Goal: Find contact information: Find contact information

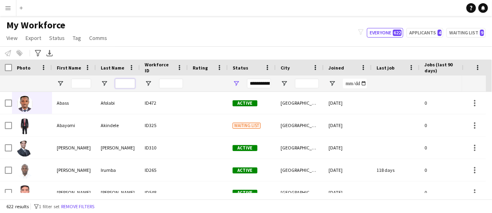
click at [124, 80] on input "Last Name Filter Input" at bounding box center [125, 84] width 20 height 10
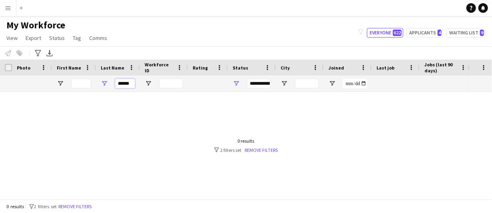
type input "******"
click at [255, 88] on div "**********" at bounding box center [259, 84] width 24 height 10
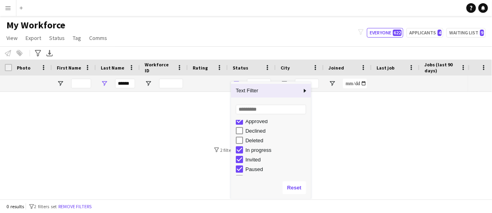
scroll to position [50, 0]
click at [355, 118] on div at bounding box center [234, 142] width 468 height 101
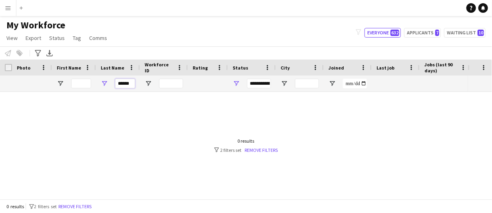
click at [126, 81] on input "******" at bounding box center [125, 84] width 20 height 10
type input "*"
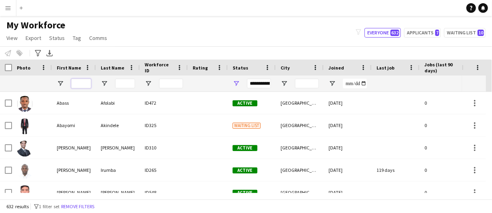
click at [75, 83] on input "First Name Filter Input" at bounding box center [81, 84] width 20 height 10
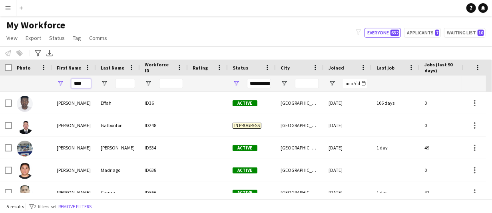
type input "****"
click at [118, 85] on input "Last Name Filter Input" at bounding box center [125, 84] width 20 height 10
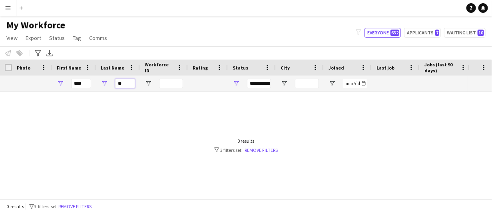
type input "*"
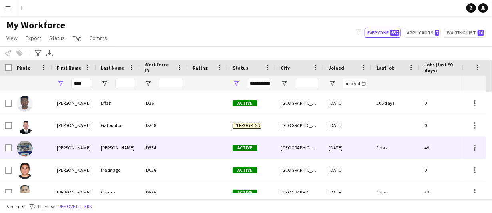
click at [23, 128] on img at bounding box center [25, 126] width 16 height 16
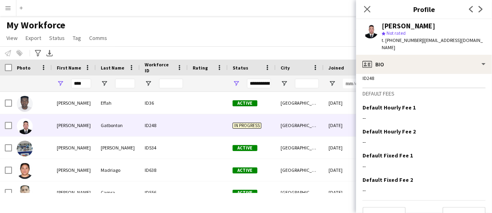
scroll to position [430, 0]
click at [460, 206] on button "Next" at bounding box center [463, 214] width 43 height 16
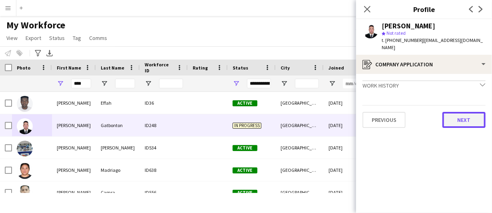
click at [478, 112] on button "Next" at bounding box center [463, 120] width 43 height 16
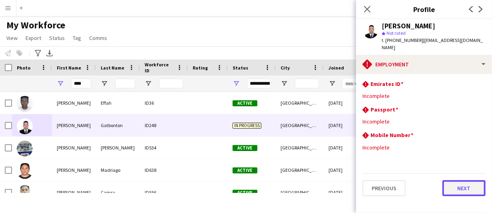
click at [460, 187] on button "Next" at bounding box center [463, 188] width 43 height 16
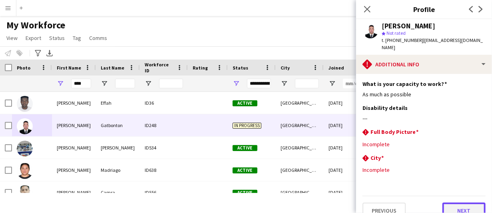
click at [464, 203] on button "Next" at bounding box center [463, 211] width 43 height 16
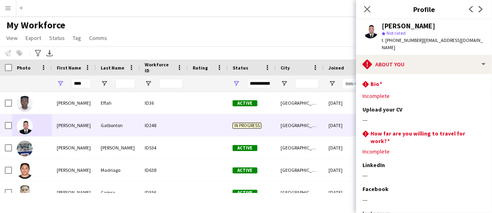
scroll to position [58, 0]
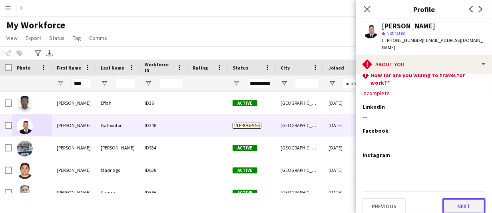
click at [462, 199] on button "Next" at bounding box center [463, 206] width 43 height 16
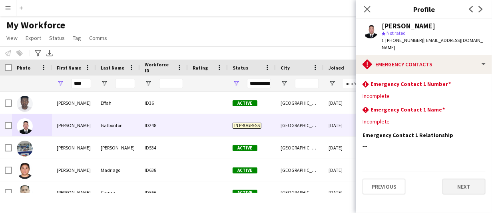
scroll to position [0, 0]
click at [365, 10] on icon "Close pop-in" at bounding box center [367, 9] width 8 height 8
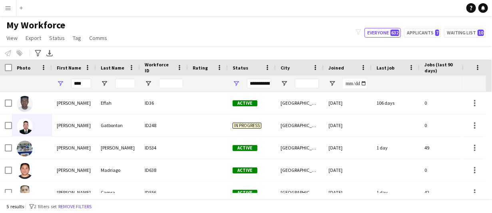
click at [260, 83] on div "**********" at bounding box center [259, 84] width 24 height 10
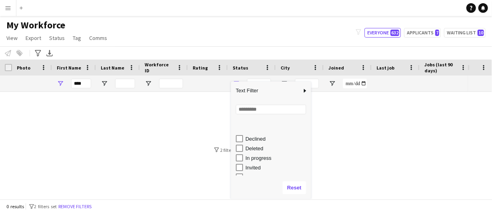
scroll to position [40, 0]
click at [253, 145] on div "In progress" at bounding box center [276, 143] width 63 height 6
type input "**********"
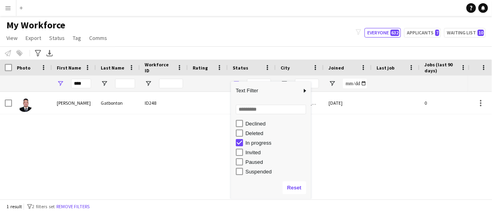
click at [372, 175] on div "Eric Gatbonton ID248 In progress Dubai 08-04-2025 0 ericbrazil771@gmail.com" at bounding box center [234, 142] width 468 height 101
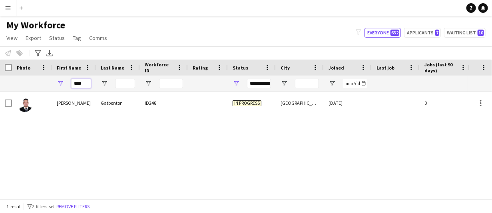
drag, startPoint x: 87, startPoint y: 83, endPoint x: 106, endPoint y: 98, distance: 24.2
click at [88, 88] on div "****" at bounding box center [81, 84] width 20 height 16
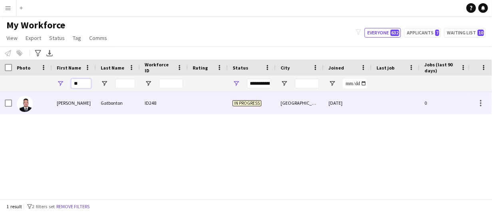
type input "*"
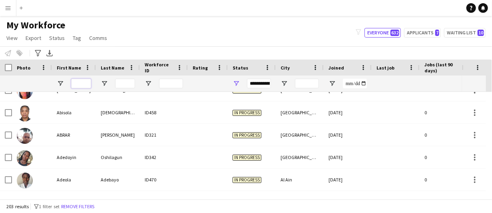
scroll to position [0, 0]
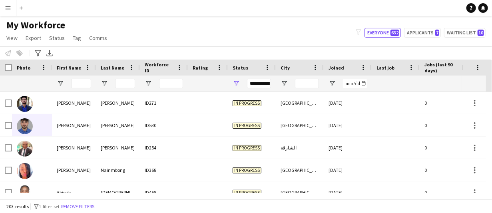
click at [367, 20] on div "My Workforce View Views Default view New view Update view Delete view Edit name…" at bounding box center [246, 32] width 492 height 27
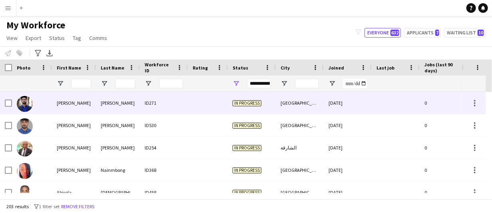
click at [253, 104] on span "In progress" at bounding box center [247, 103] width 29 height 6
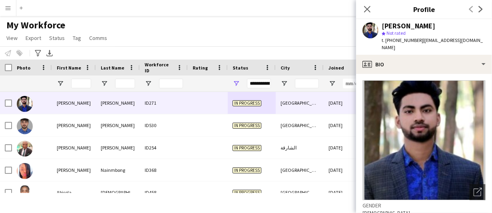
drag, startPoint x: 420, startPoint y: 50, endPoint x: 420, endPoint y: 40, distance: 10.4
click at [420, 40] on div "t. +971566728960 | hannanchowdhury015@gmail.com" at bounding box center [434, 44] width 104 height 14
copy span "[EMAIL_ADDRESS][DOMAIN_NAME]"
drag, startPoint x: 431, startPoint y: 26, endPoint x: 383, endPoint y: 24, distance: 48.4
click at [384, 22] on div "Abdul Hannan" at bounding box center [434, 25] width 104 height 7
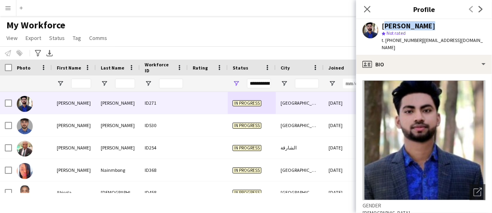
copy div "Abdul Hannan"
drag, startPoint x: 386, startPoint y: 38, endPoint x: 417, endPoint y: 40, distance: 30.4
click at [417, 40] on span "t. +971566728960" at bounding box center [403, 40] width 42 height 6
copy span "+971566728960"
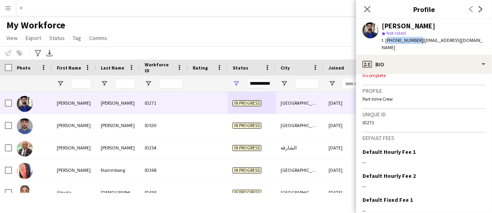
scroll to position [392, 0]
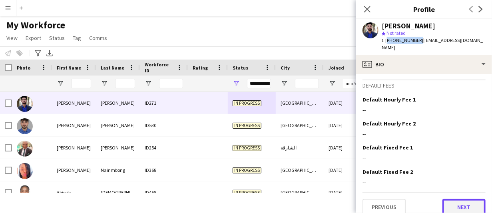
click at [453, 199] on button "Next" at bounding box center [463, 207] width 43 height 16
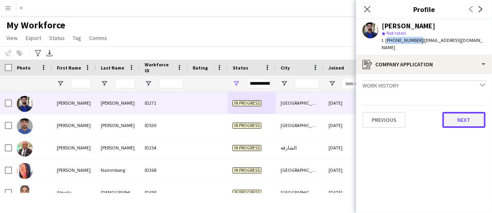
click at [466, 119] on button "Next" at bounding box center [463, 120] width 43 height 16
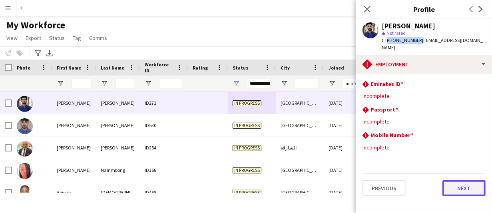
click at [462, 189] on button "Next" at bounding box center [463, 188] width 43 height 16
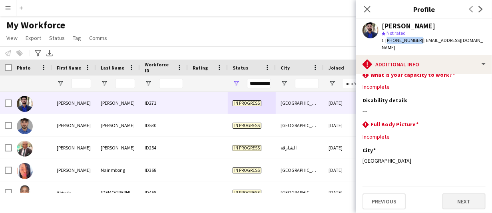
scroll to position [12, 0]
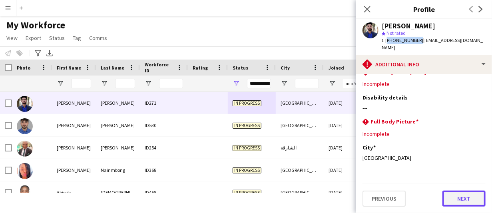
click at [450, 197] on button "Next" at bounding box center [463, 199] width 43 height 16
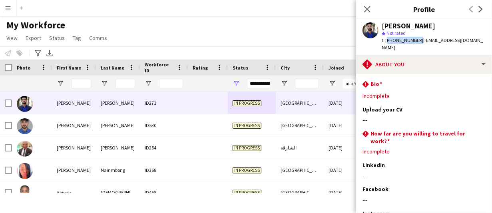
scroll to position [66, 0]
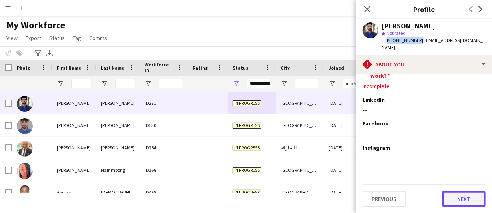
click at [457, 201] on button "Next" at bounding box center [463, 199] width 43 height 16
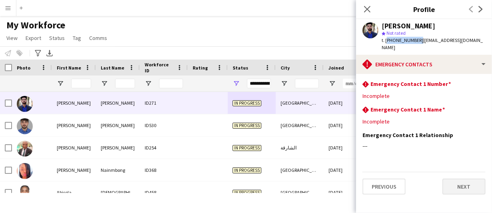
scroll to position [0, 0]
click at [457, 199] on app-section-data-types "rhombus-alert Emergency Contact 1 Number Edit this field Incomplete rhombus-ale…" at bounding box center [424, 143] width 136 height 139
click at [470, 186] on button "Next" at bounding box center [463, 187] width 43 height 16
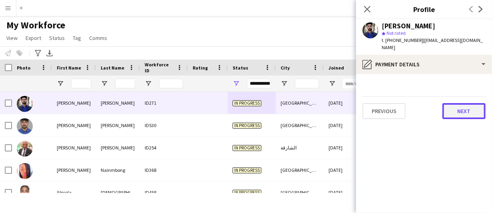
click at [461, 115] on button "Next" at bounding box center [463, 111] width 43 height 16
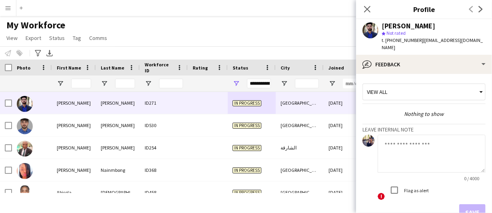
scroll to position [51, 0]
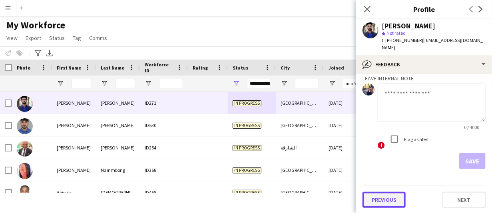
click at [392, 201] on button "Previous" at bounding box center [384, 200] width 43 height 16
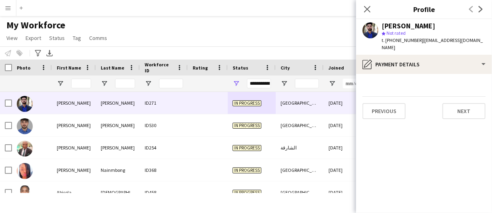
click at [390, 205] on app-section-data-types "Previous Next" at bounding box center [424, 143] width 136 height 139
click at [390, 203] on app-section-data-types "Previous Next" at bounding box center [424, 143] width 136 height 139
click at [397, 118] on button "Previous" at bounding box center [384, 111] width 43 height 16
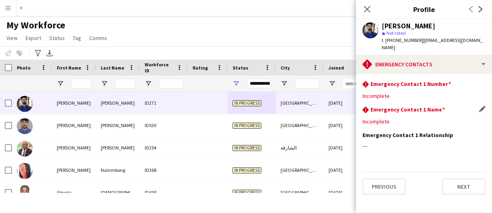
click at [397, 117] on div "rhombus-alert Emergency Contact 1 Name Edit this field Incomplete" at bounding box center [424, 119] width 123 height 26
click at [388, 194] on button "Previous" at bounding box center [384, 187] width 43 height 16
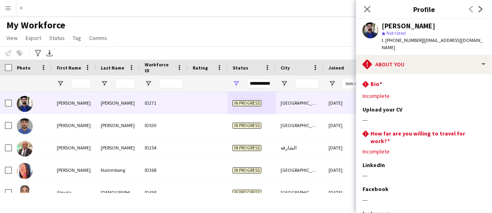
scroll to position [66, 0]
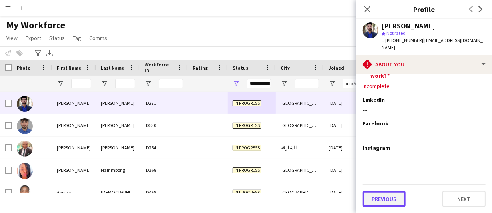
click at [397, 206] on button "Previous" at bounding box center [384, 199] width 43 height 16
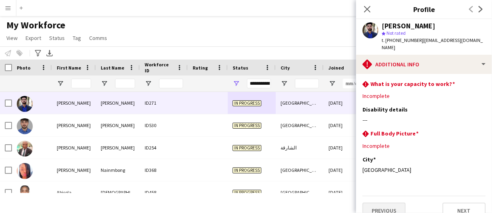
scroll to position [12, 0]
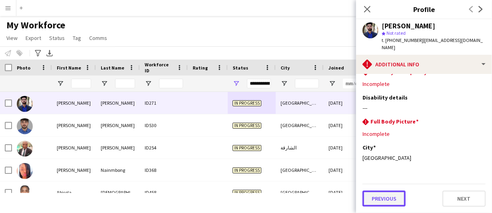
click at [392, 204] on button "Previous" at bounding box center [384, 199] width 43 height 16
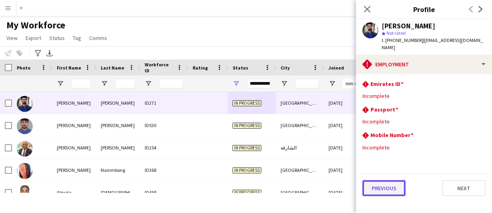
click at [392, 191] on button "Previous" at bounding box center [384, 188] width 43 height 16
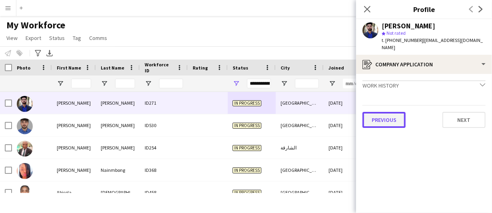
click at [396, 122] on button "Previous" at bounding box center [384, 120] width 43 height 16
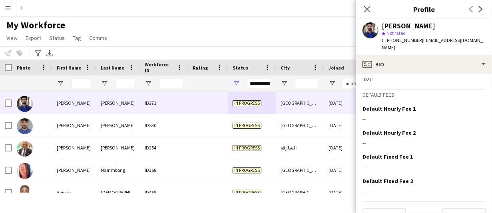
scroll to position [392, 0]
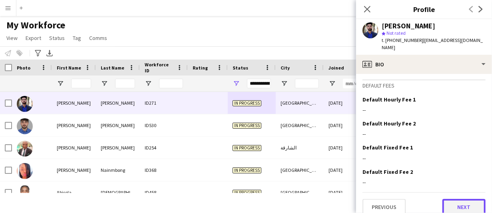
click at [455, 206] on button "Next" at bounding box center [463, 207] width 43 height 16
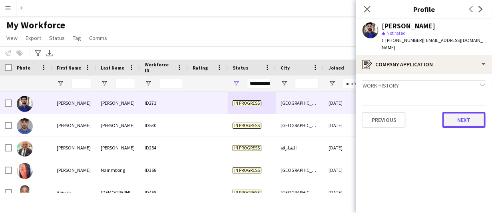
click at [460, 118] on button "Next" at bounding box center [463, 120] width 43 height 16
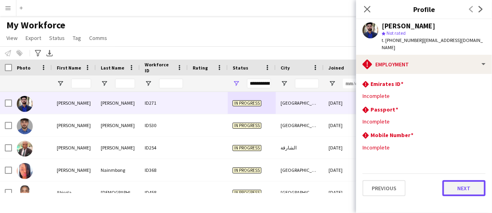
click at [455, 190] on button "Next" at bounding box center [463, 188] width 43 height 16
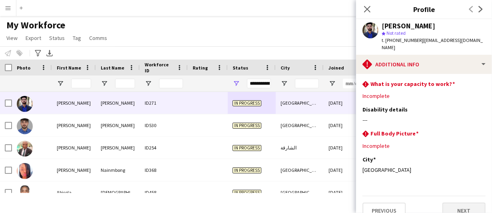
scroll to position [12, 0]
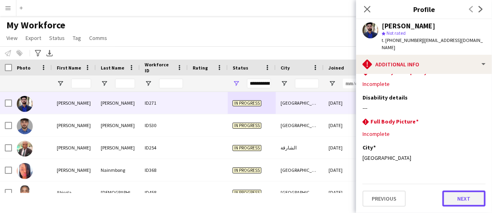
click at [456, 202] on button "Next" at bounding box center [463, 199] width 43 height 16
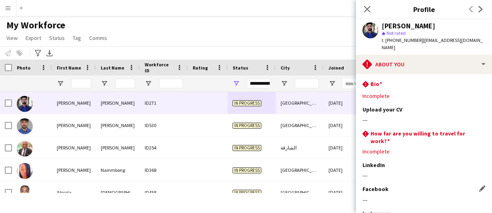
click at [456, 200] on div "---" at bounding box center [424, 199] width 123 height 7
click at [456, 199] on div "---" at bounding box center [424, 199] width 123 height 7
click at [459, 197] on div "---" at bounding box center [424, 199] width 123 height 7
click at [363, 27] on app-user-avatar at bounding box center [371, 30] width 16 height 16
click at [362, 38] on div "Abdul Hannan star Not rated t. +971566728960 | hannanchowdhury015@gmail.com" at bounding box center [424, 37] width 136 height 36
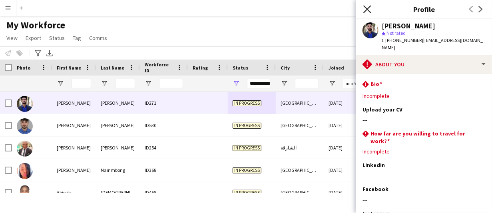
click at [370, 10] on icon "Close pop-in" at bounding box center [367, 9] width 8 height 8
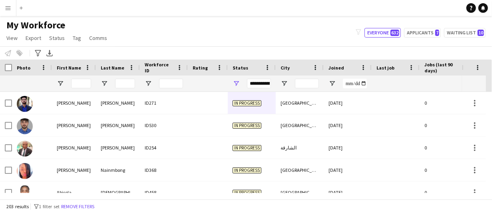
click at [251, 103] on span "In progress" at bounding box center [247, 103] width 29 height 6
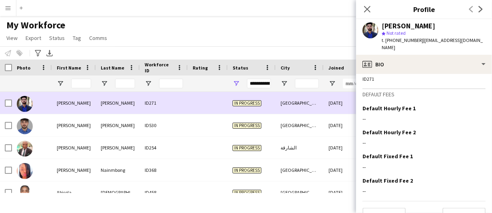
scroll to position [392, 0]
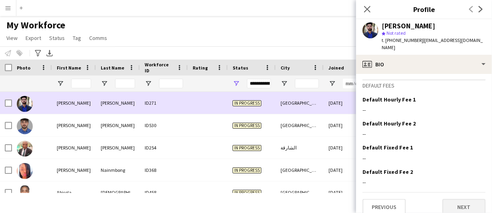
click at [459, 205] on button "Next" at bounding box center [463, 207] width 43 height 16
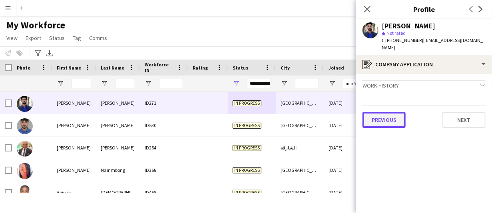
click at [398, 118] on button "Previous" at bounding box center [384, 120] width 43 height 16
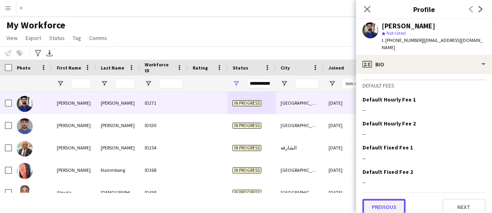
click at [396, 203] on button "Previous" at bounding box center [384, 207] width 43 height 16
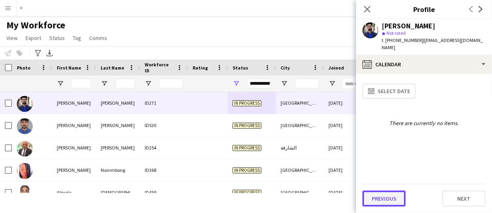
click at [395, 205] on button "Previous" at bounding box center [384, 199] width 43 height 16
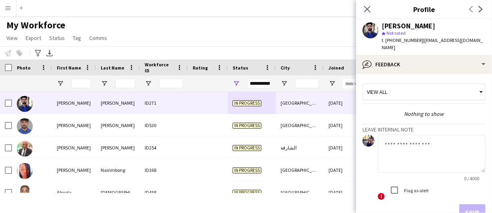
scroll to position [51, 0]
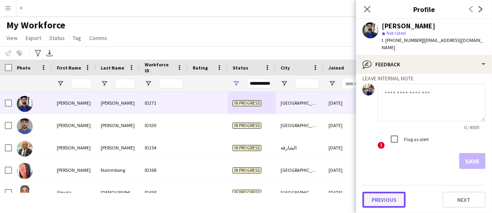
click at [392, 205] on button "Previous" at bounding box center [384, 200] width 43 height 16
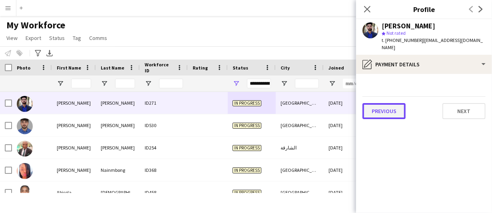
click at [397, 114] on button "Previous" at bounding box center [384, 111] width 43 height 16
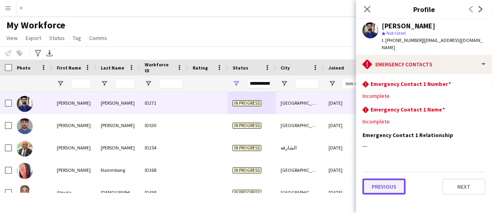
click at [395, 189] on button "Previous" at bounding box center [384, 187] width 43 height 16
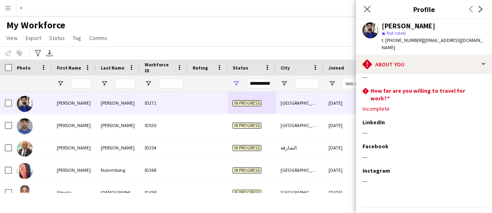
scroll to position [66, 0]
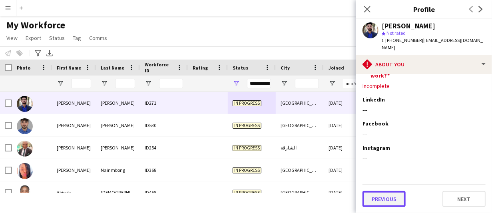
click at [394, 206] on button "Previous" at bounding box center [384, 199] width 43 height 16
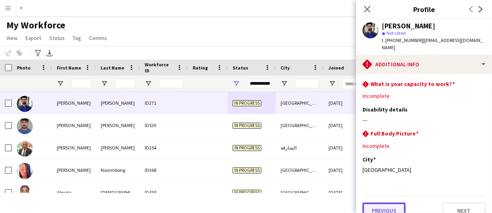
click at [396, 209] on button "Previous" at bounding box center [384, 211] width 43 height 16
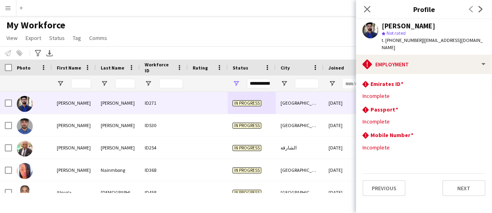
click at [297, 26] on div "My Workforce View Views Default view New view Update view Delete view Edit name…" at bounding box center [246, 32] width 492 height 27
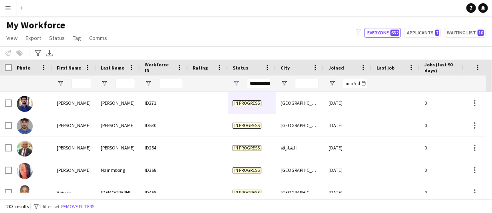
click at [260, 105] on div "In progress" at bounding box center [252, 103] width 48 height 22
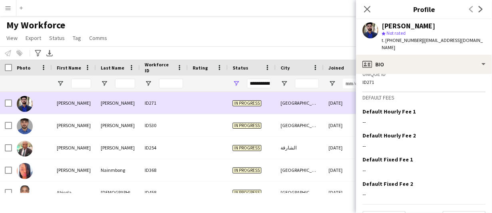
scroll to position [392, 0]
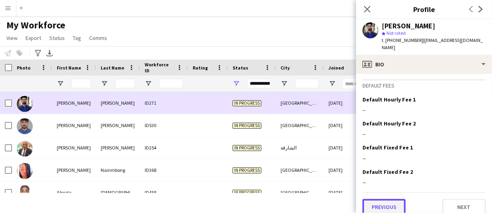
click at [391, 206] on button "Previous" at bounding box center [384, 207] width 43 height 16
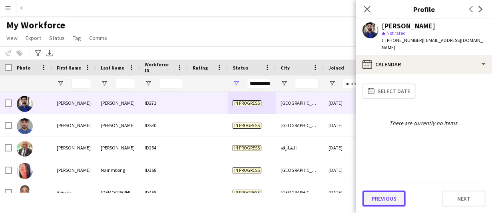
click at [393, 203] on button "Previous" at bounding box center [384, 199] width 43 height 16
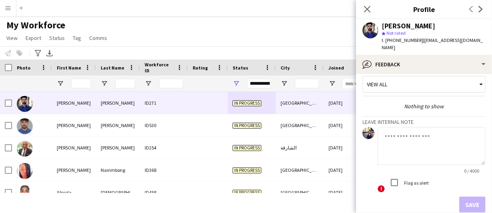
scroll to position [51, 0]
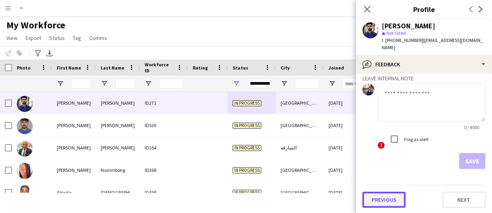
click at [390, 205] on button "Previous" at bounding box center [384, 200] width 43 height 16
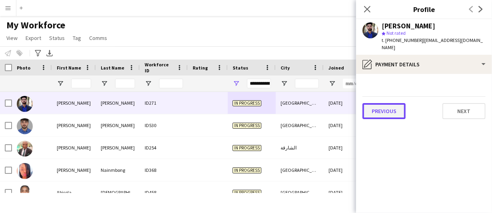
click at [394, 116] on button "Previous" at bounding box center [384, 111] width 43 height 16
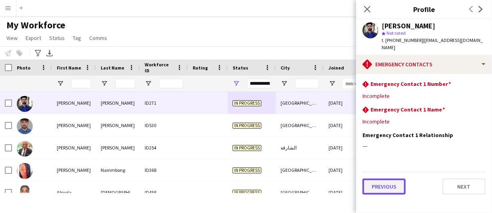
click at [388, 194] on button "Previous" at bounding box center [384, 187] width 43 height 16
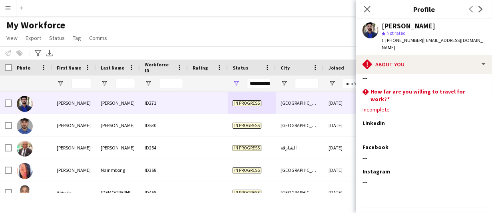
scroll to position [66, 0]
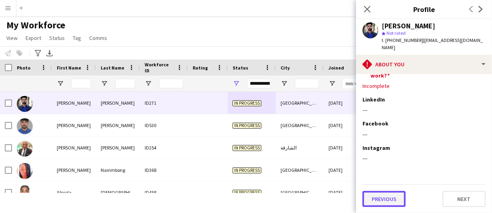
click at [389, 203] on button "Previous" at bounding box center [384, 199] width 43 height 16
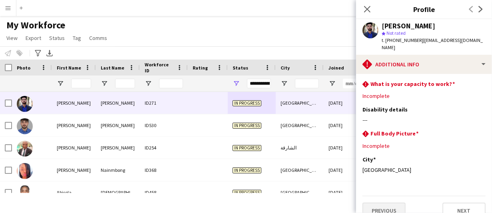
scroll to position [12, 0]
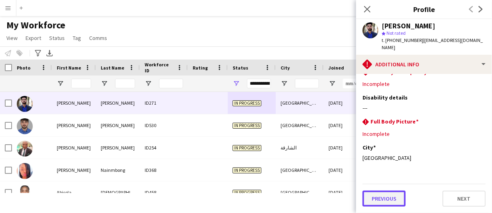
click at [391, 204] on button "Previous" at bounding box center [384, 199] width 43 height 16
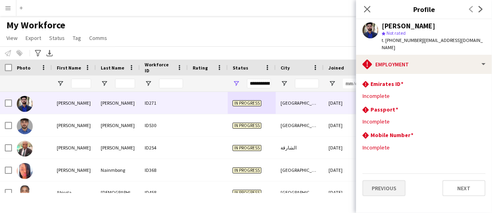
scroll to position [0, 0]
click at [391, 194] on button "Previous" at bounding box center [384, 188] width 43 height 16
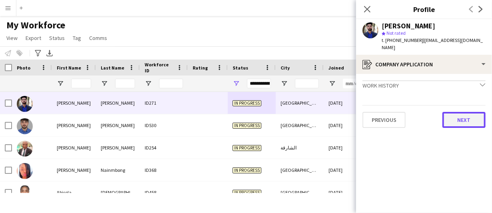
click at [469, 121] on button "Next" at bounding box center [463, 120] width 43 height 16
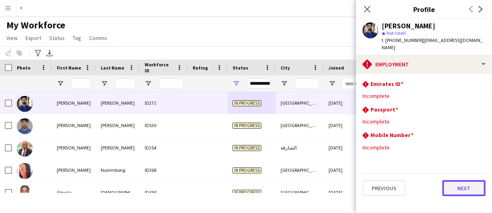
click at [458, 189] on button "Next" at bounding box center [463, 188] width 43 height 16
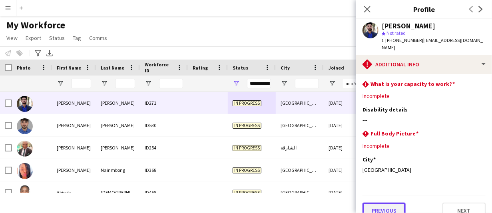
click at [391, 210] on button "Previous" at bounding box center [384, 211] width 43 height 16
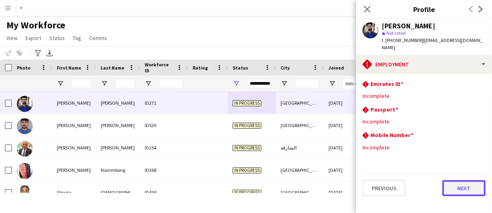
click at [456, 193] on button "Next" at bounding box center [463, 188] width 43 height 16
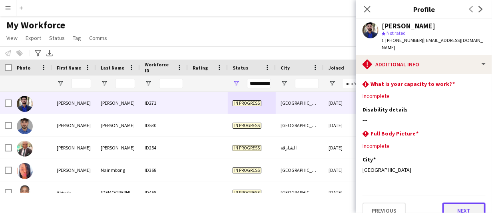
click at [460, 209] on button "Next" at bounding box center [463, 211] width 43 height 16
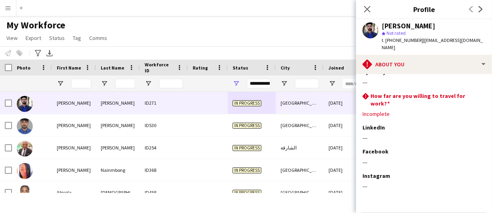
scroll to position [66, 0]
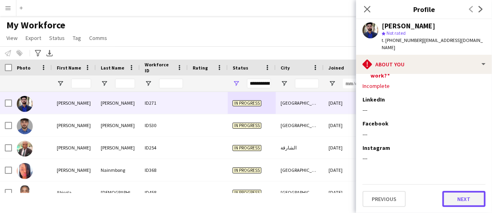
click at [458, 203] on button "Next" at bounding box center [463, 199] width 43 height 16
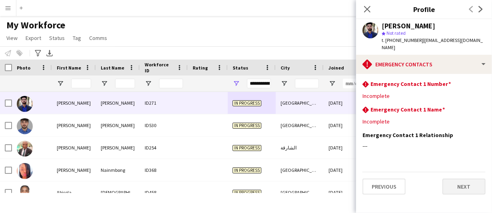
scroll to position [0, 0]
click at [456, 194] on button "Next" at bounding box center [463, 187] width 43 height 16
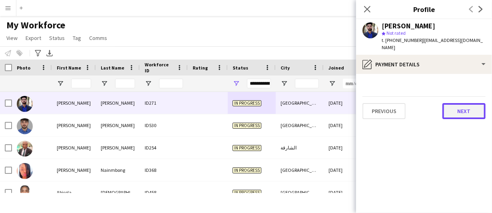
click at [476, 114] on button "Next" at bounding box center [463, 111] width 43 height 16
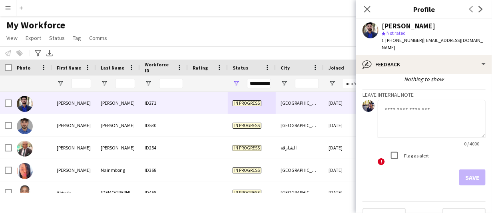
scroll to position [51, 0]
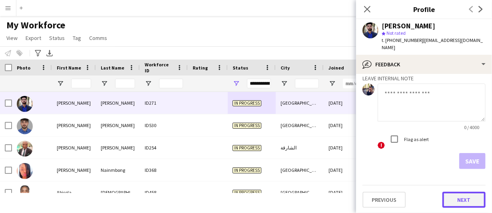
click at [462, 202] on button "Next" at bounding box center [463, 200] width 43 height 16
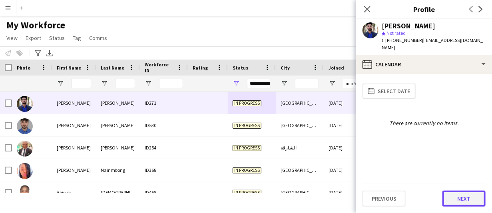
click at [460, 205] on button "Next" at bounding box center [463, 199] width 43 height 16
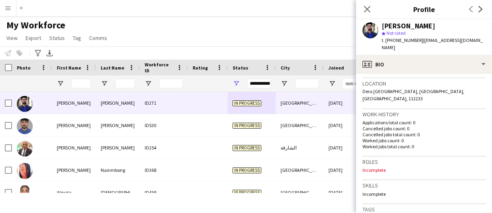
scroll to position [160, 0]
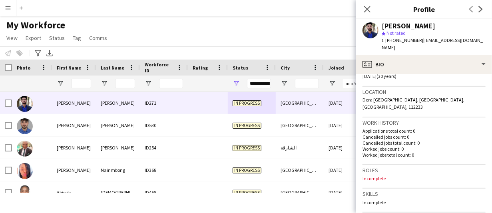
drag, startPoint x: 421, startPoint y: 38, endPoint x: 402, endPoint y: 50, distance: 22.1
click at [402, 50] on div "t. +971566728960 | hannanchowdhury015@gmail.com" at bounding box center [434, 44] width 104 height 14
copy span "[EMAIL_ADDRESS][DOMAIN_NAME]"
click at [361, 6] on div "Close pop-in" at bounding box center [367, 9] width 22 height 18
click at [366, 6] on icon "Close pop-in" at bounding box center [367, 9] width 8 height 8
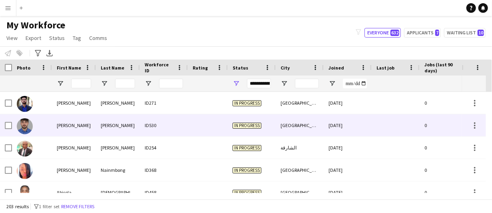
click at [95, 126] on div "[PERSON_NAME]" at bounding box center [74, 125] width 44 height 22
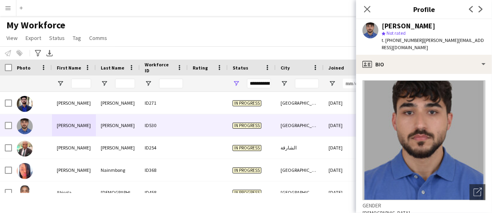
click at [432, 25] on div "Abdullah Alnounou" at bounding box center [409, 25] width 54 height 7
copy div "Abdullah Alnounou"
click at [407, 42] on span "t. +971545759555" at bounding box center [403, 40] width 42 height 6
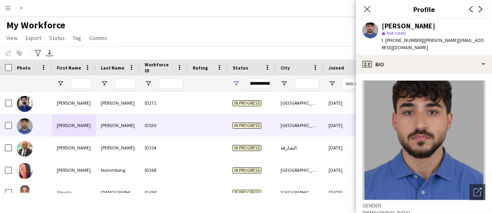
click at [407, 42] on span "t. +971545759555" at bounding box center [403, 40] width 42 height 6
copy span "971545759555"
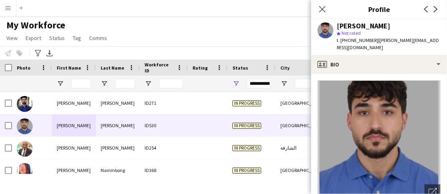
click at [358, 23] on div "Abdullah Alnounou" at bounding box center [364, 25] width 54 height 7
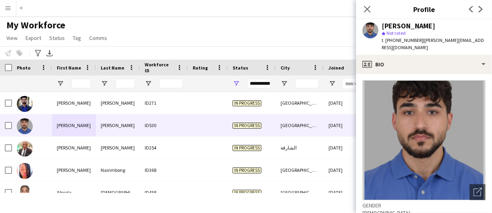
click at [449, 42] on span "| abdoalnounou@hotmail.com" at bounding box center [433, 43] width 102 height 13
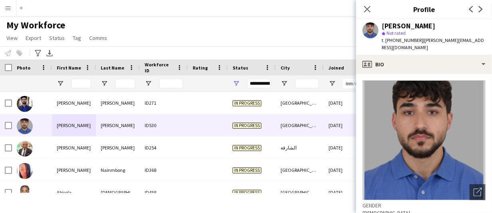
click at [484, 43] on div "Abdullah Alnounou star Not rated t. +971545759555 | abdoalnounou@hotmail.com" at bounding box center [424, 37] width 136 height 36
drag, startPoint x: 482, startPoint y: 40, endPoint x: 420, endPoint y: 38, distance: 62.8
click at [420, 38] on div "Abdullah Alnounou star Not rated t. +971545759555 | abdoalnounou@hotmail.com" at bounding box center [424, 37] width 136 height 36
copy span "[PERSON_NAME][EMAIL_ADDRESS][DOMAIN_NAME]"
click at [402, 26] on div "Abdullah Alnounou" at bounding box center [409, 25] width 54 height 7
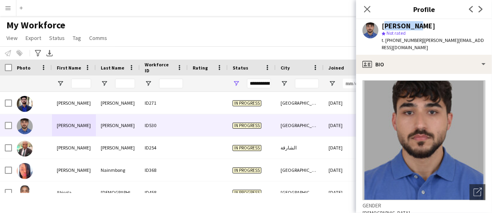
click at [402, 26] on div "Abdullah Alnounou" at bounding box center [409, 25] width 54 height 7
copy div "[PERSON_NAME]"
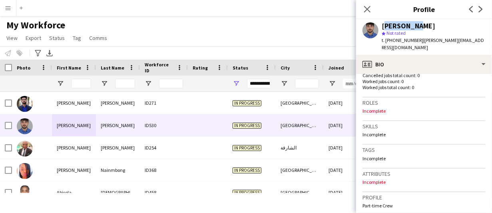
scroll to position [212, 0]
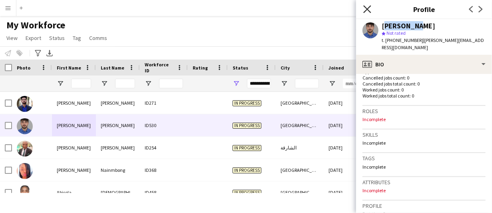
click at [368, 6] on icon "Close pop-in" at bounding box center [367, 9] width 8 height 8
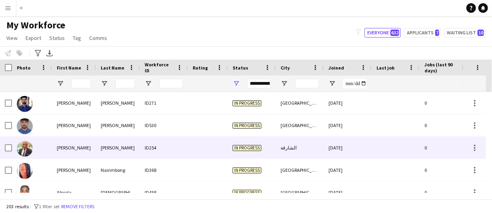
click at [64, 151] on div "Abel" at bounding box center [74, 148] width 44 height 22
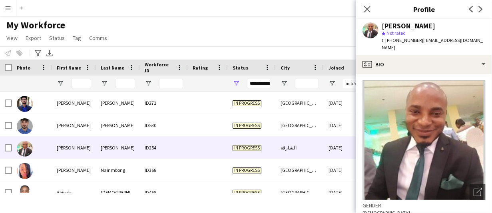
click at [421, 24] on div "Abel Ukaegbu" at bounding box center [409, 25] width 54 height 7
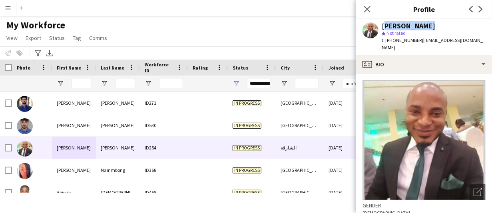
click at [421, 24] on div "Abel Ukaegbu" at bounding box center [409, 25] width 54 height 7
click at [400, 37] on div "t. +971559042948 | successu80@yahoo.com" at bounding box center [434, 44] width 104 height 14
copy span "971559042948"
click at [432, 40] on span "| successu80@yahoo.com" at bounding box center [432, 43] width 101 height 13
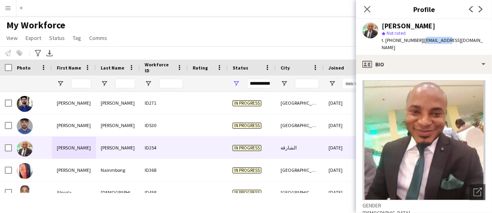
click at [432, 40] on span "| successu80@yahoo.com" at bounding box center [432, 43] width 101 height 13
click at [458, 40] on span "| successu80@yahoo.com" at bounding box center [432, 43] width 101 height 13
drag, startPoint x: 470, startPoint y: 41, endPoint x: 420, endPoint y: 41, distance: 50.4
click at [420, 41] on div "Abel Ukaegbu star Not rated t. +971559042948 | successu80@yahoo.com" at bounding box center [424, 37] width 136 height 36
copy span "successu80@yahoo.com"
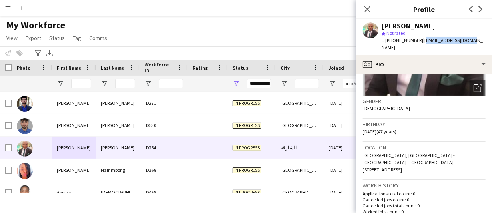
scroll to position [120, 0]
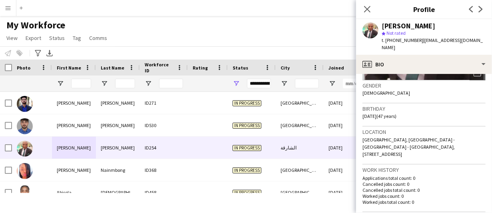
click at [413, 137] on span "Gate Tower, Sharjah - Sharjah - United Arab Emirates, Sharja gate tower buildin…" at bounding box center [409, 147] width 92 height 20
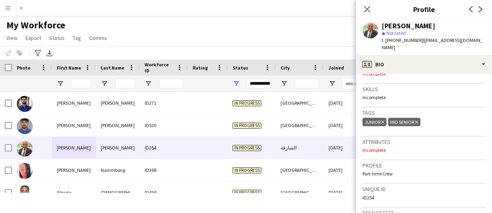
scroll to position [152, 0]
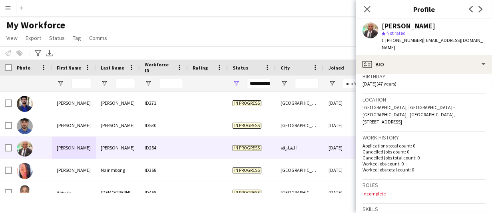
click at [173, 36] on div "My Workforce View Views Default view New view Update view Delete view Edit name…" at bounding box center [246, 32] width 492 height 27
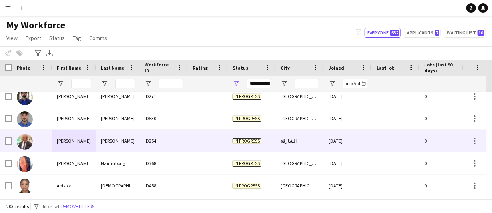
scroll to position [0, 0]
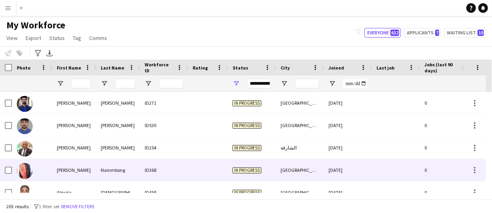
click at [80, 164] on div "Abigail" at bounding box center [74, 170] width 44 height 22
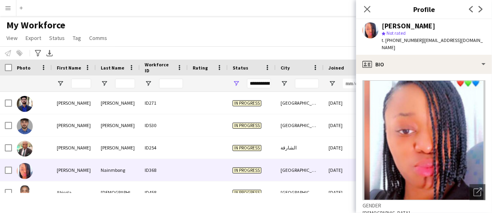
click at [404, 23] on div "Abigail Nainmbong" at bounding box center [409, 25] width 54 height 7
click at [401, 26] on div "Abigail Nainmbong" at bounding box center [409, 25] width 54 height 7
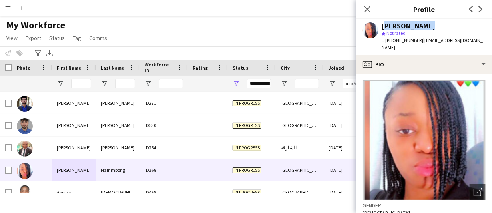
click at [401, 26] on div "Abigail Nainmbong" at bounding box center [409, 25] width 54 height 7
click at [409, 39] on span "t. +971553544637" at bounding box center [403, 40] width 42 height 6
click at [444, 42] on span "| nainmbongzoff@gmail.com" at bounding box center [432, 43] width 101 height 13
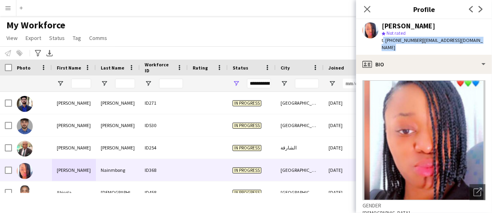
click at [444, 42] on span "| nainmbongzoff@gmail.com" at bounding box center [432, 43] width 101 height 13
drag, startPoint x: 476, startPoint y: 41, endPoint x: 421, endPoint y: 41, distance: 56.0
click at [421, 41] on div "Abigail Nainmbong star Not rated t. +971553544637 | nainmbongzoff@gmail.com" at bounding box center [424, 37] width 136 height 36
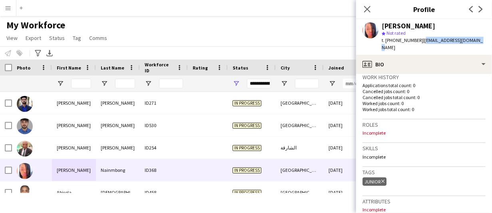
scroll to position [200, 0]
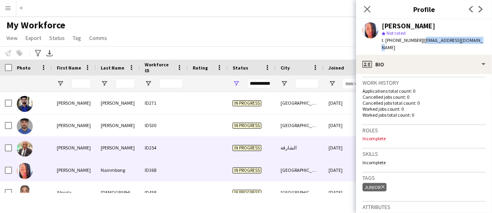
click at [265, 146] on div "In progress" at bounding box center [252, 148] width 48 height 22
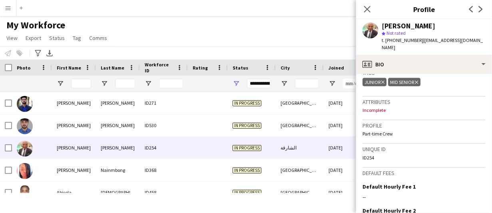
scroll to position [232, 0]
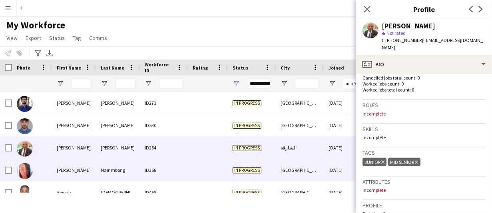
click at [93, 168] on div "Abigail" at bounding box center [74, 170] width 44 height 22
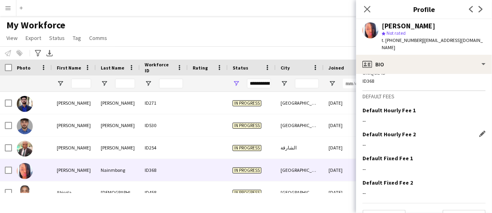
scroll to position [385, 0]
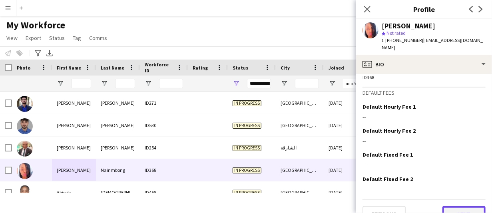
click at [472, 206] on button "Next" at bounding box center [463, 214] width 43 height 16
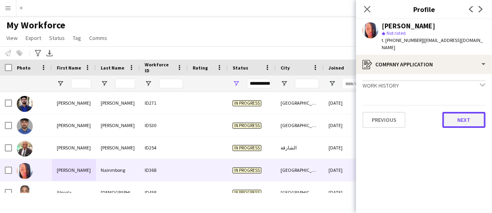
click at [457, 112] on button "Next" at bounding box center [463, 120] width 43 height 16
